Goal: Find specific page/section: Find specific page/section

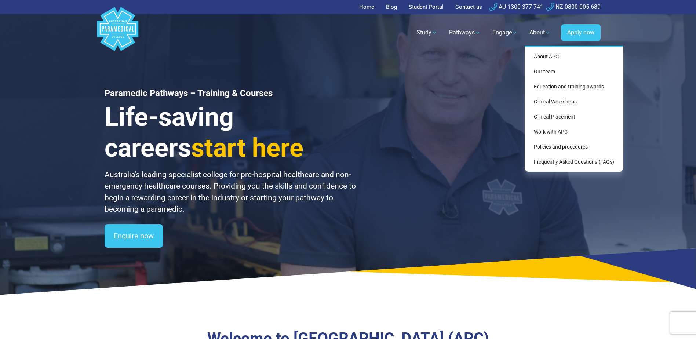
drag, startPoint x: 0, startPoint y: 0, endPoint x: 545, endPoint y: 33, distance: 545.8
click at [545, 33] on link "About" at bounding box center [540, 32] width 30 height 21
click at [546, 131] on link "Work with APC" at bounding box center [574, 132] width 92 height 14
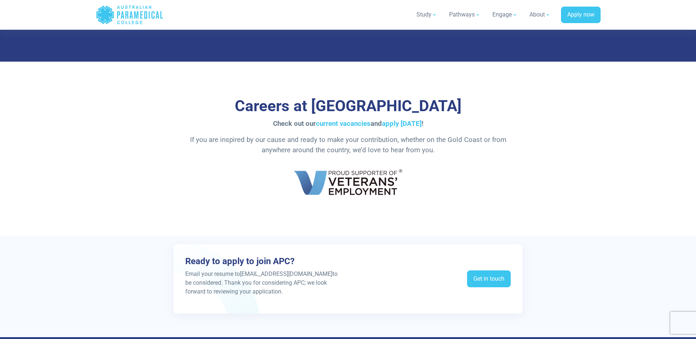
scroll to position [1247, 0]
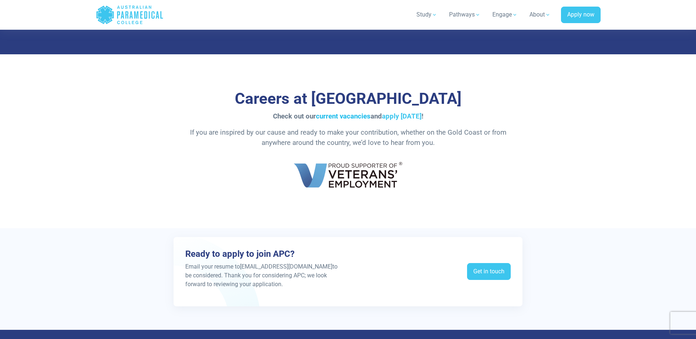
click at [348, 116] on link "current vacancies" at bounding box center [343, 116] width 55 height 8
click at [394, 117] on link "apply today" at bounding box center [402, 116] width 40 height 8
